Goal: Task Accomplishment & Management: Manage account settings

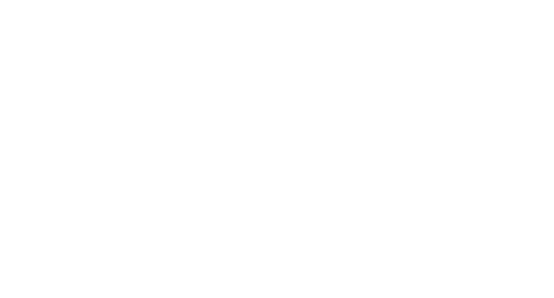
select select "*"
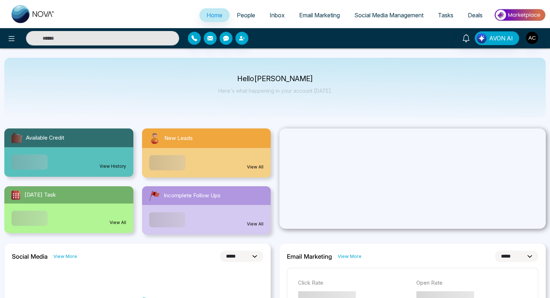
click at [194, 38] on icon "button" at bounding box center [194, 38] width 6 height 6
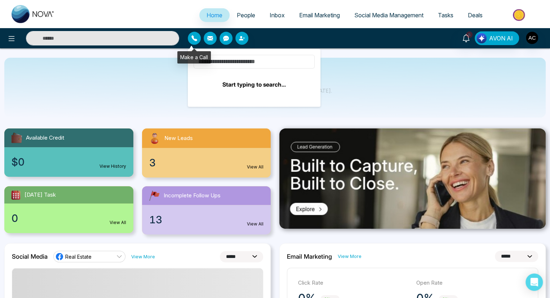
type input "*****"
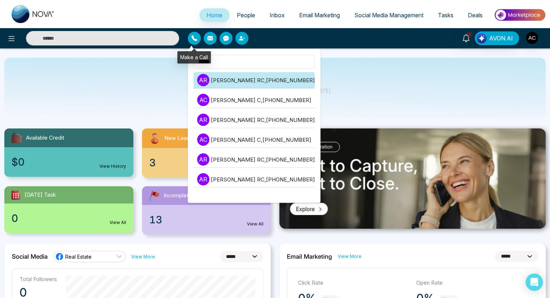
click at [252, 80] on li "A R [PERSON_NAME] RC , [PHONE_NUMBER]" at bounding box center [254, 80] width 121 height 16
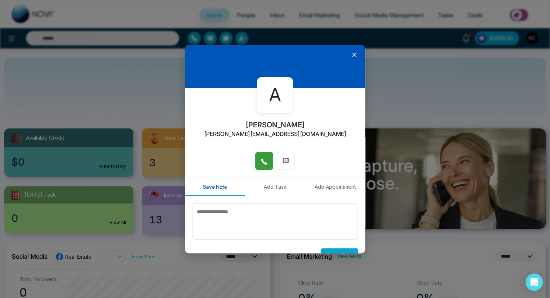
click at [262, 161] on icon at bounding box center [264, 161] width 7 height 7
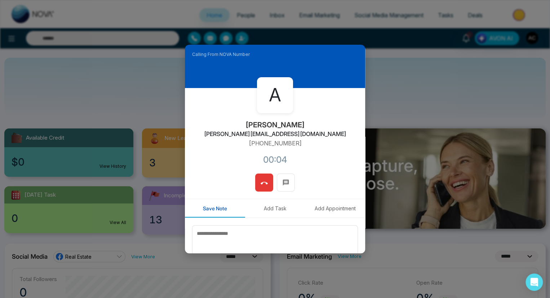
click at [262, 183] on icon at bounding box center [264, 183] width 7 height 7
